Goal: Information Seeking & Learning: Learn about a topic

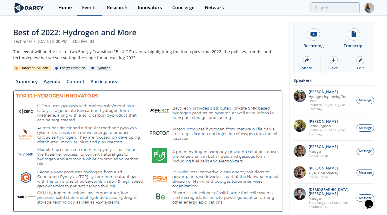
click at [91, 8] on div "Events" at bounding box center [89, 7] width 15 height 5
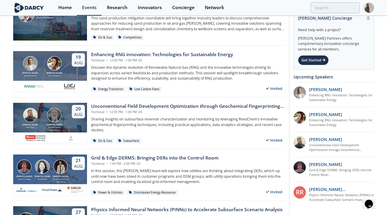
scroll to position [93, 0]
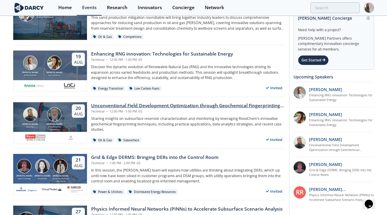
click at [179, 106] on div "Unconventional Field Development Optimization through Geochemical Fingerprintin…" at bounding box center [188, 105] width 194 height 7
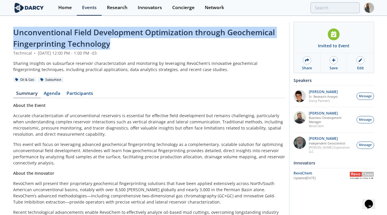
drag, startPoint x: 110, startPoint y: 44, endPoint x: 12, endPoint y: 31, distance: 99.1
click at [12, 31] on div "Unconventional Field Development Optimization through Geochemical Fingerprintin…" at bounding box center [193, 149] width 387 height 266
copy span "Unconventional Field Development Optimization through Geochemical Fingerprintin…"
click at [13, 32] on span "Unconventional Field Development Optimization through Geochemical Fingerprintin…" at bounding box center [144, 38] width 262 height 22
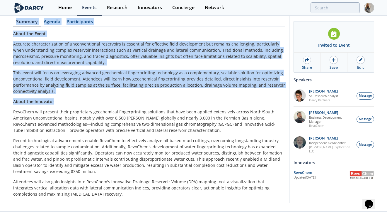
scroll to position [82, 0]
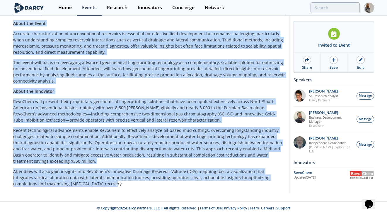
drag, startPoint x: 13, startPoint y: 32, endPoint x: 114, endPoint y: 184, distance: 182.3
click at [114, 184] on div "Unconventional Field Development Optimization through Geochemical Fingerprintin…" at bounding box center [149, 68] width 272 height 246
copy div "Loremipsumdolo Sitam Consectetur Adipiscingel seddoei Temporincid Utlaboreetdol…"
click at [142, 45] on p "Accurate characterization of unconventional reservoirs is essential for effecti…" at bounding box center [149, 42] width 272 height 25
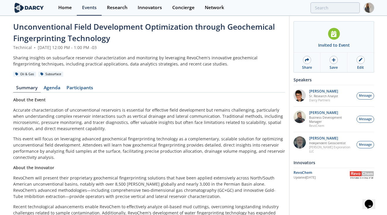
scroll to position [0, 0]
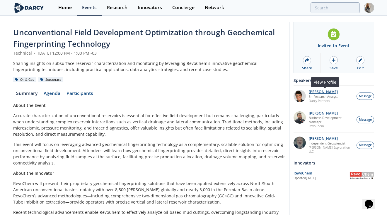
click at [322, 92] on p "[PERSON_NAME]" at bounding box center [323, 92] width 29 height 4
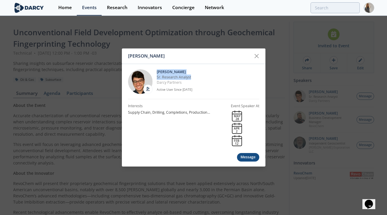
drag, startPoint x: 155, startPoint y: 87, endPoint x: 194, endPoint y: 77, distance: 39.6
click at [194, 77] on div "[PERSON_NAME] Research Analyst [PERSON_NAME] Partners Active User Since [DATE]" at bounding box center [193, 81] width 131 height 35
copy div "[PERSON_NAME] Research Analyst"
click at [257, 56] on icon at bounding box center [257, 56] width 4 height 4
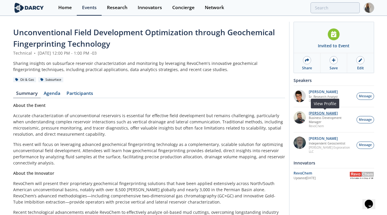
click at [326, 113] on p "[PERSON_NAME]" at bounding box center [331, 113] width 45 height 4
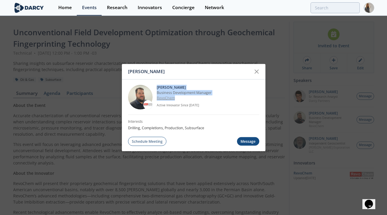
drag, startPoint x: 157, startPoint y: 86, endPoint x: 177, endPoint y: 96, distance: 22.0
click at [177, 96] on div "[PERSON_NAME] Business Development Manager RevoChem Active Innovator Since [DAT…" at bounding box center [208, 96] width 103 height 25
copy div "[PERSON_NAME] Business Development Manager RevoChem"
click at [255, 72] on icon at bounding box center [256, 71] width 7 height 7
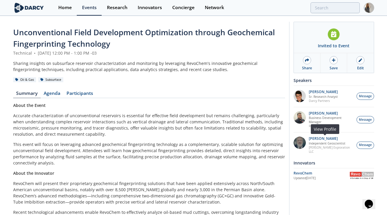
click at [319, 141] on p "Independent Geoscientist" at bounding box center [331, 143] width 45 height 4
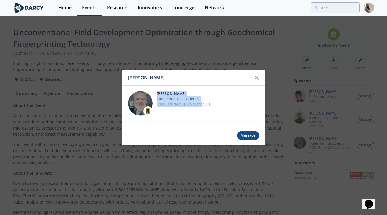
drag, startPoint x: 155, startPoint y: 92, endPoint x: 199, endPoint y: 103, distance: 45.5
click at [199, 103] on div "[PERSON_NAME] Independent Geoscientist [PERSON_NAME] Exploration LLC" at bounding box center [193, 103] width 131 height 35
copy div "[PERSON_NAME] Independent Geoscientist [PERSON_NAME] Exploration LLC"
click at [211, 83] on div "[PERSON_NAME]" at bounding box center [194, 78] width 144 height 16
drag, startPoint x: 156, startPoint y: 93, endPoint x: 203, endPoint y: 106, distance: 49.2
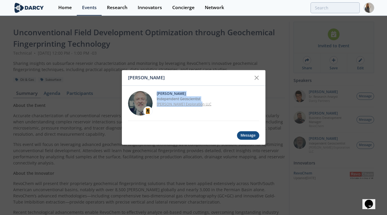
click at [203, 106] on div "[PERSON_NAME] Independent Geoscientist [PERSON_NAME] Exploration LLC" at bounding box center [193, 103] width 131 height 35
copy div "[PERSON_NAME] Independent Geoscientist [PERSON_NAME] Exploration LLC"
click at [207, 101] on p "Independent Geoscientist" at bounding box center [208, 98] width 103 height 5
drag, startPoint x: 202, startPoint y: 98, endPoint x: 156, endPoint y: 98, distance: 46.3
click at [156, 98] on div "[PERSON_NAME] Independent Geoscientist [PERSON_NAME] Exploration LLC" at bounding box center [193, 103] width 131 height 35
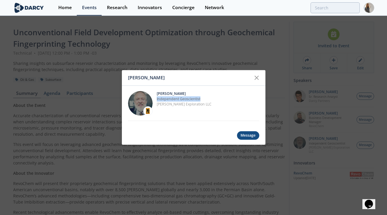
copy p "Independent Geoscientist"
